Goal: Transaction & Acquisition: Purchase product/service

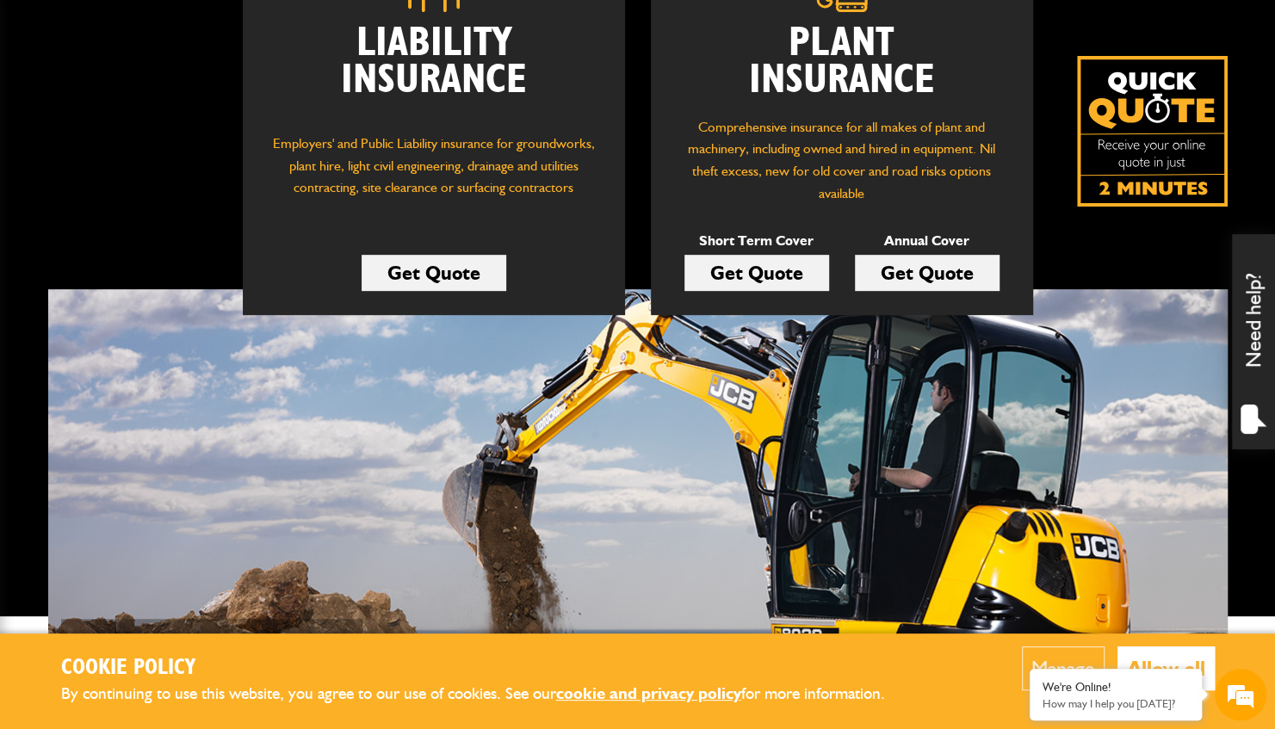
scroll to position [315, 0]
click at [739, 257] on link "Get Quote" at bounding box center [757, 273] width 145 height 36
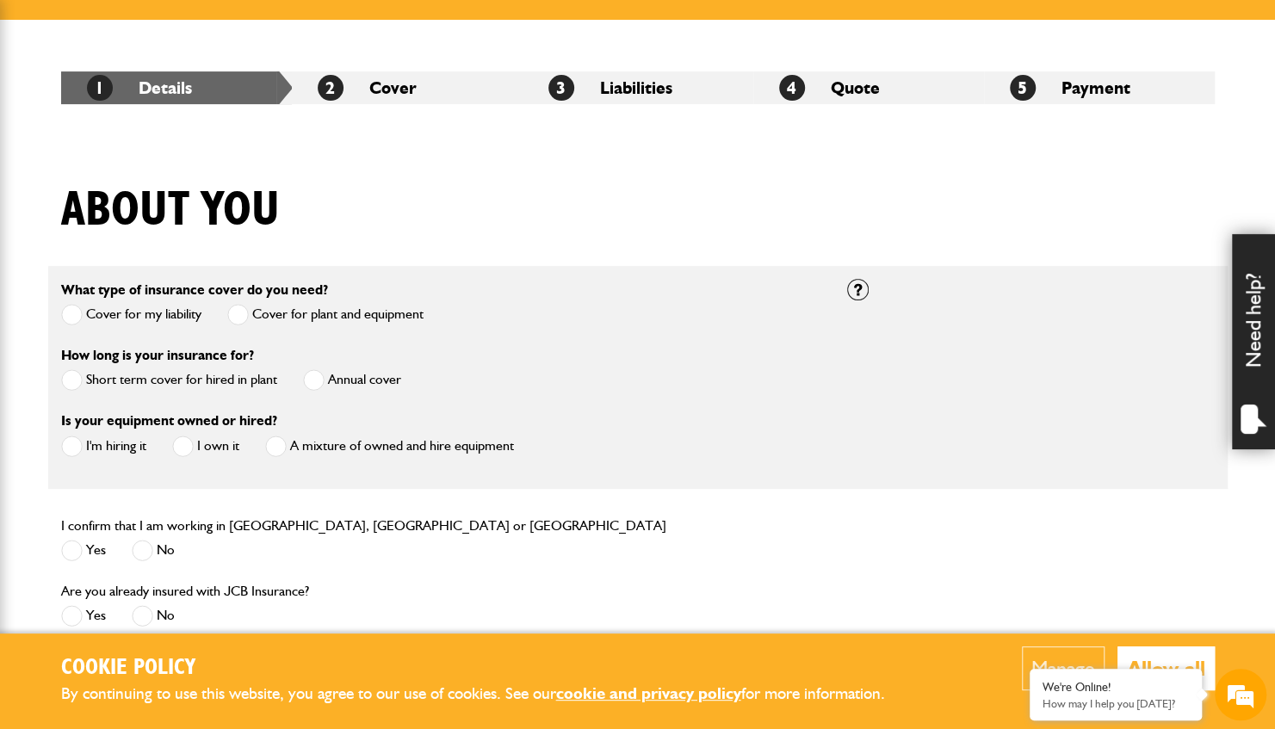
scroll to position [277, 0]
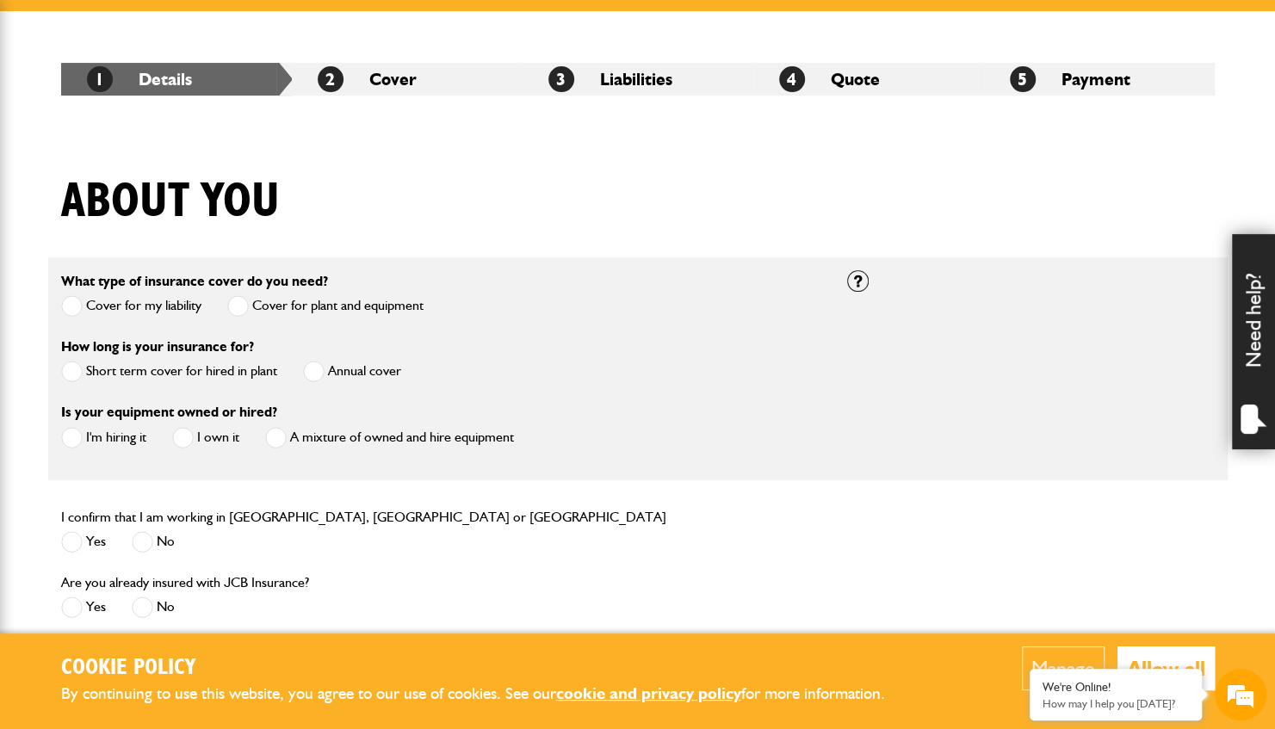
click at [220, 375] on label "Short term cover for hired in plant" at bounding box center [169, 372] width 216 height 22
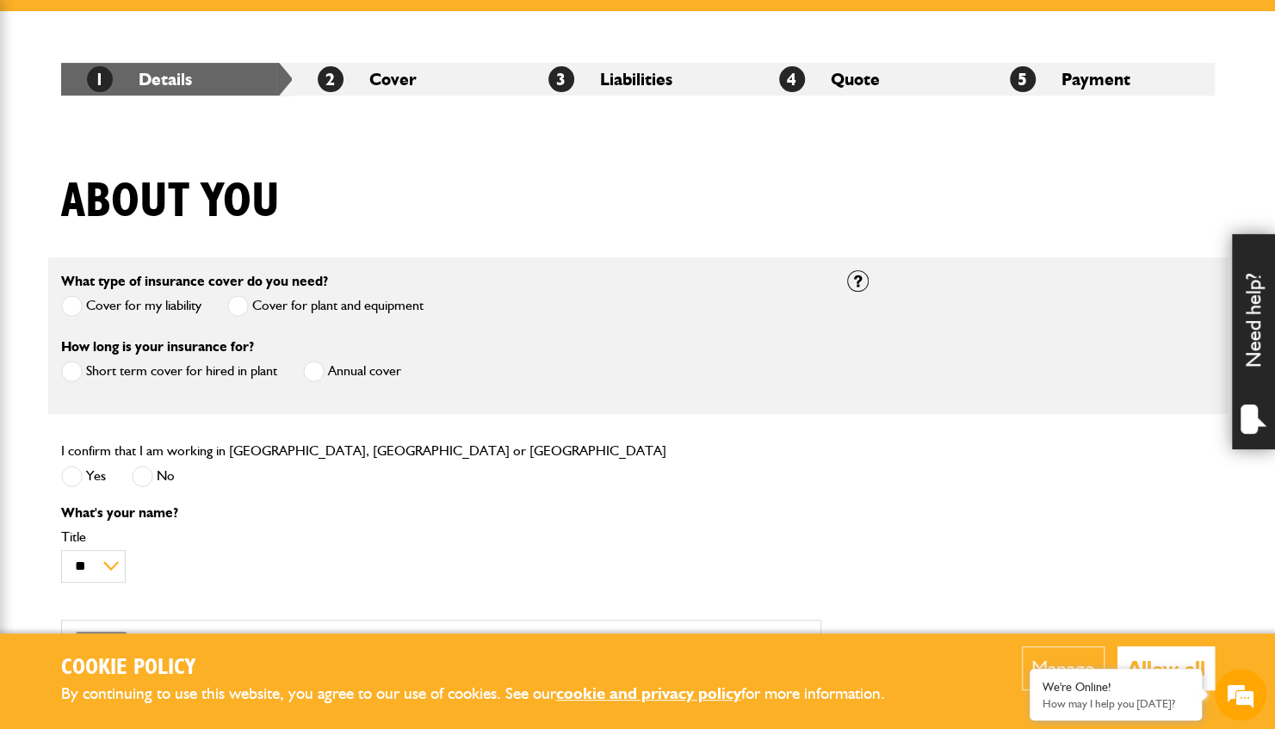
click at [90, 468] on label "Yes" at bounding box center [83, 477] width 45 height 22
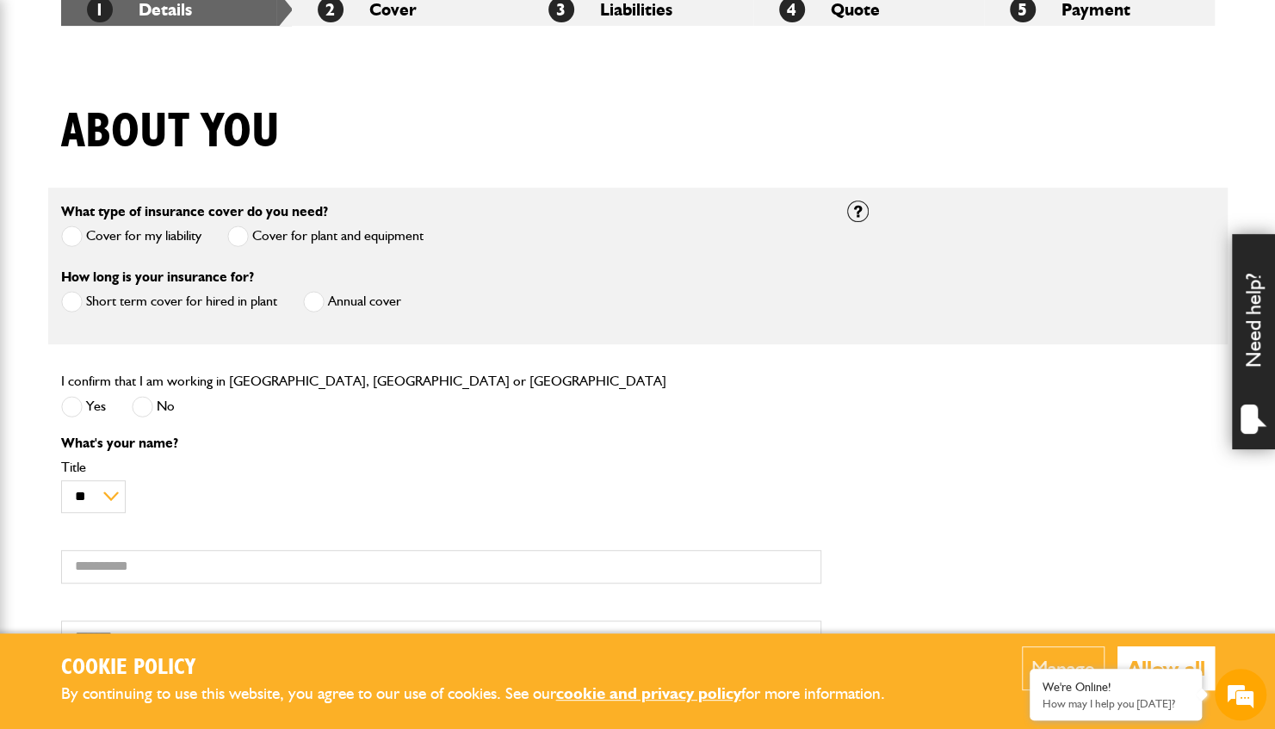
scroll to position [0, 0]
